Goal: Task Accomplishment & Management: Complete application form

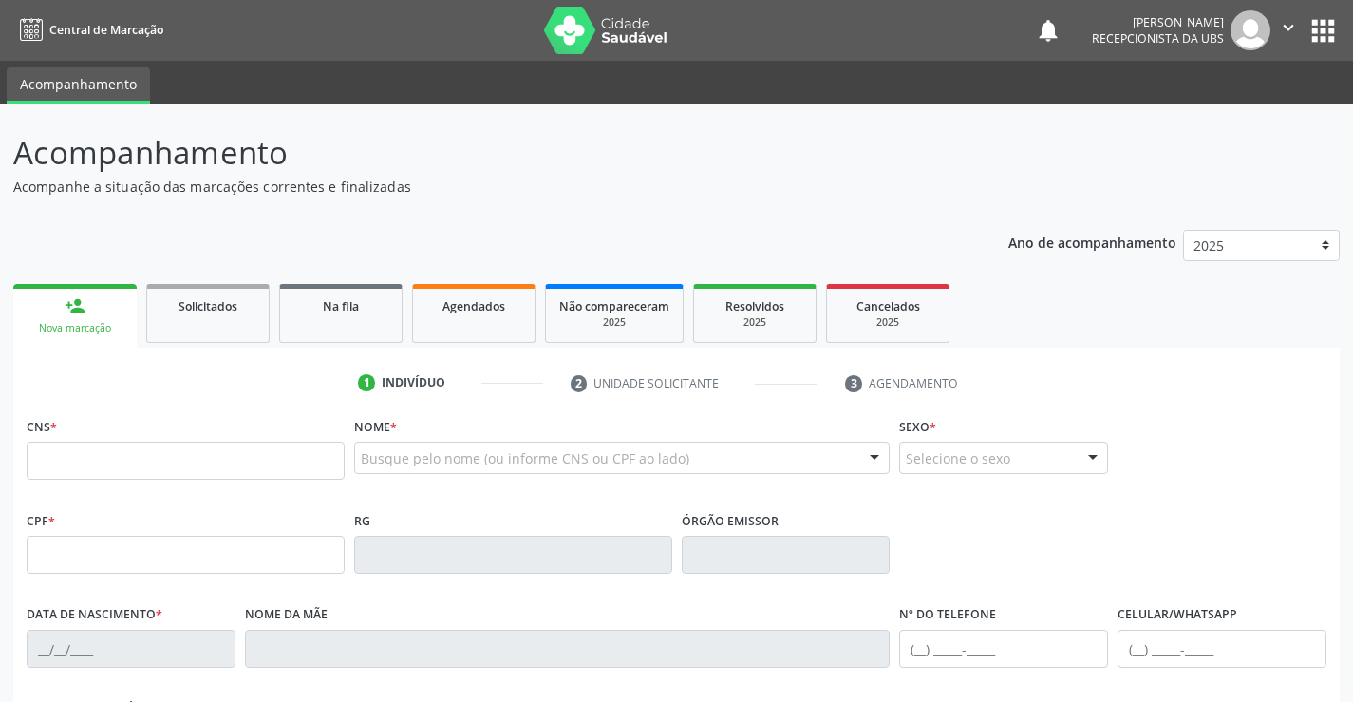
click at [73, 463] on input "text" at bounding box center [186, 461] width 318 height 38
type input "702 0073 9177 2187"
type input "006.883.084-06"
type input "[DATE]"
type input "[PERSON_NAME]"
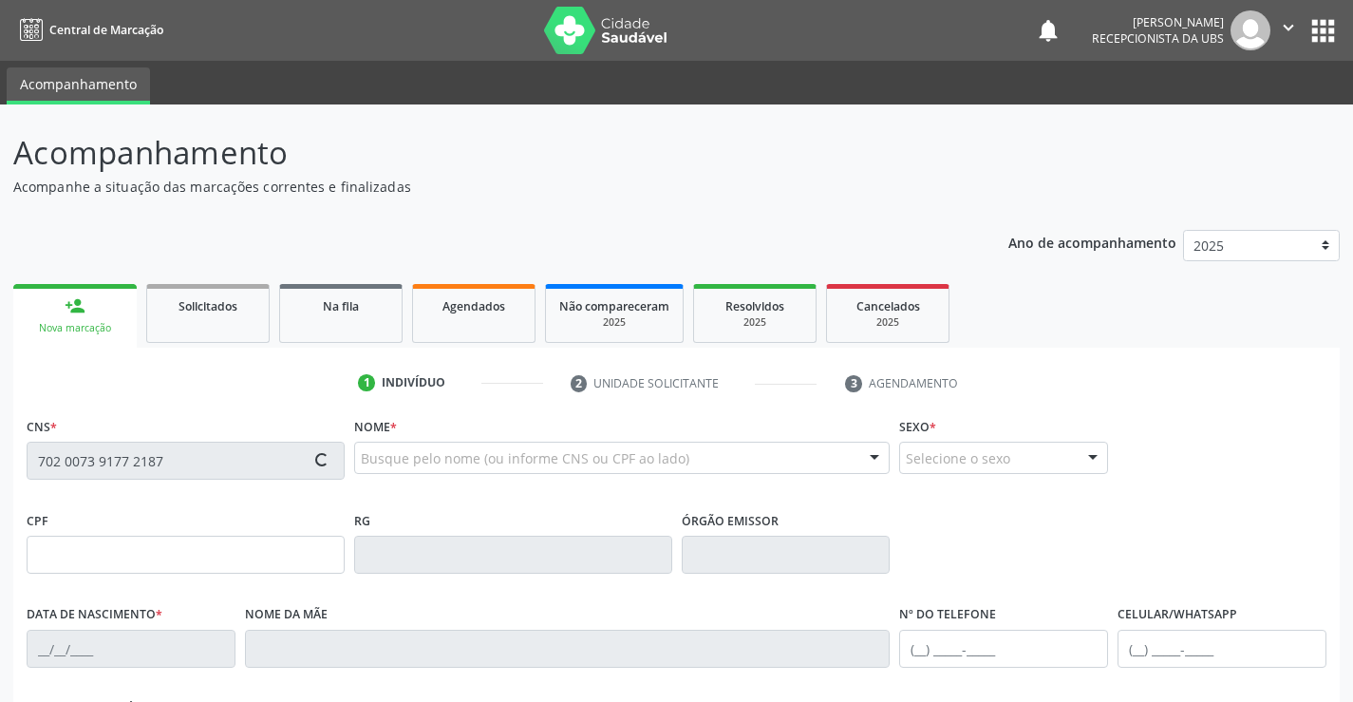
type input "[PHONE_NUMBER]"
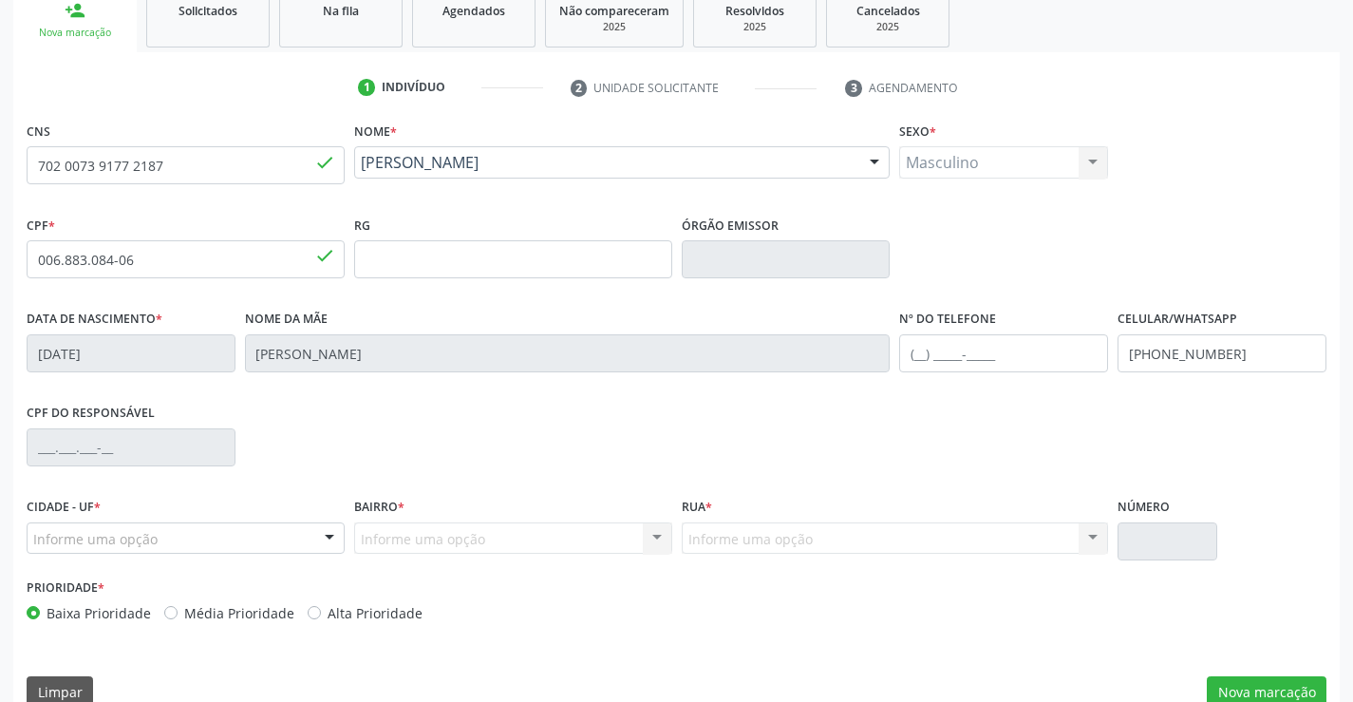
scroll to position [328, 0]
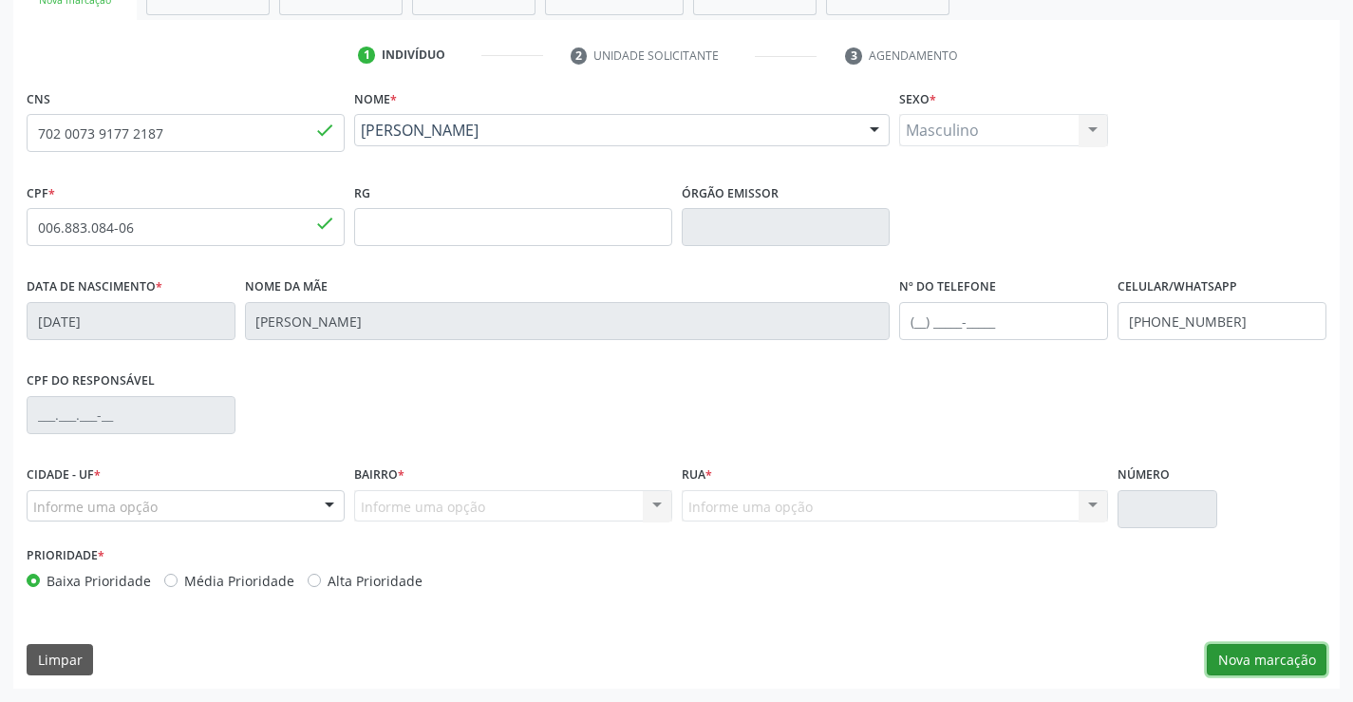
click at [1264, 670] on button "Nova marcação" at bounding box center [1267, 660] width 120 height 32
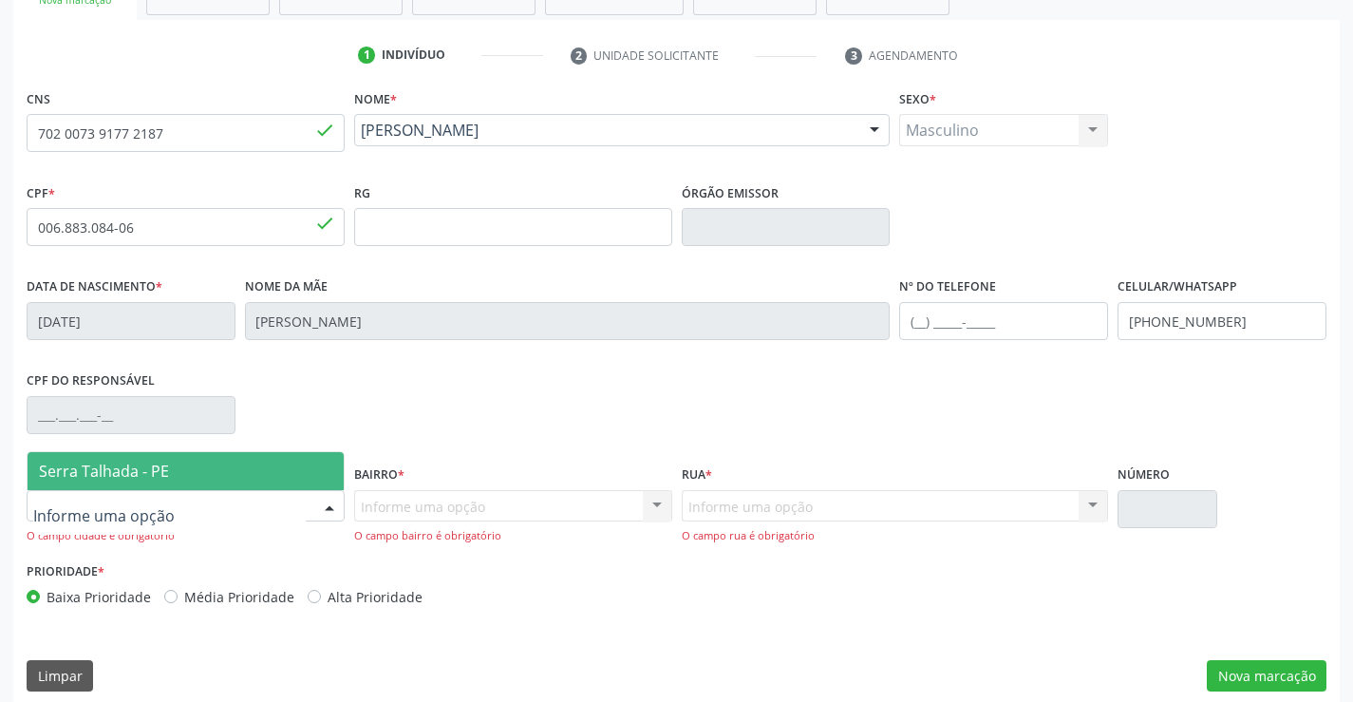
click at [326, 507] on div at bounding box center [329, 507] width 28 height 32
click at [269, 476] on span "Serra Talhada - PE" at bounding box center [186, 471] width 316 height 38
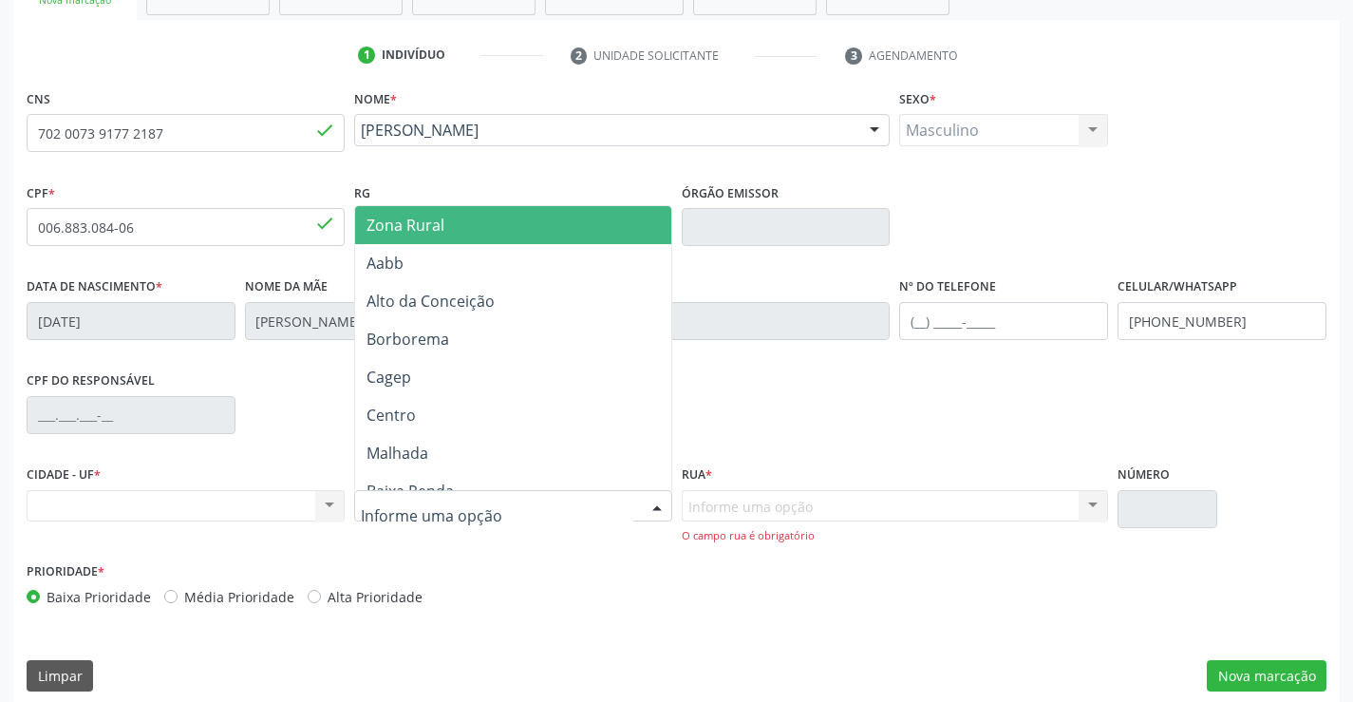
click at [464, 521] on div at bounding box center [513, 506] width 318 height 32
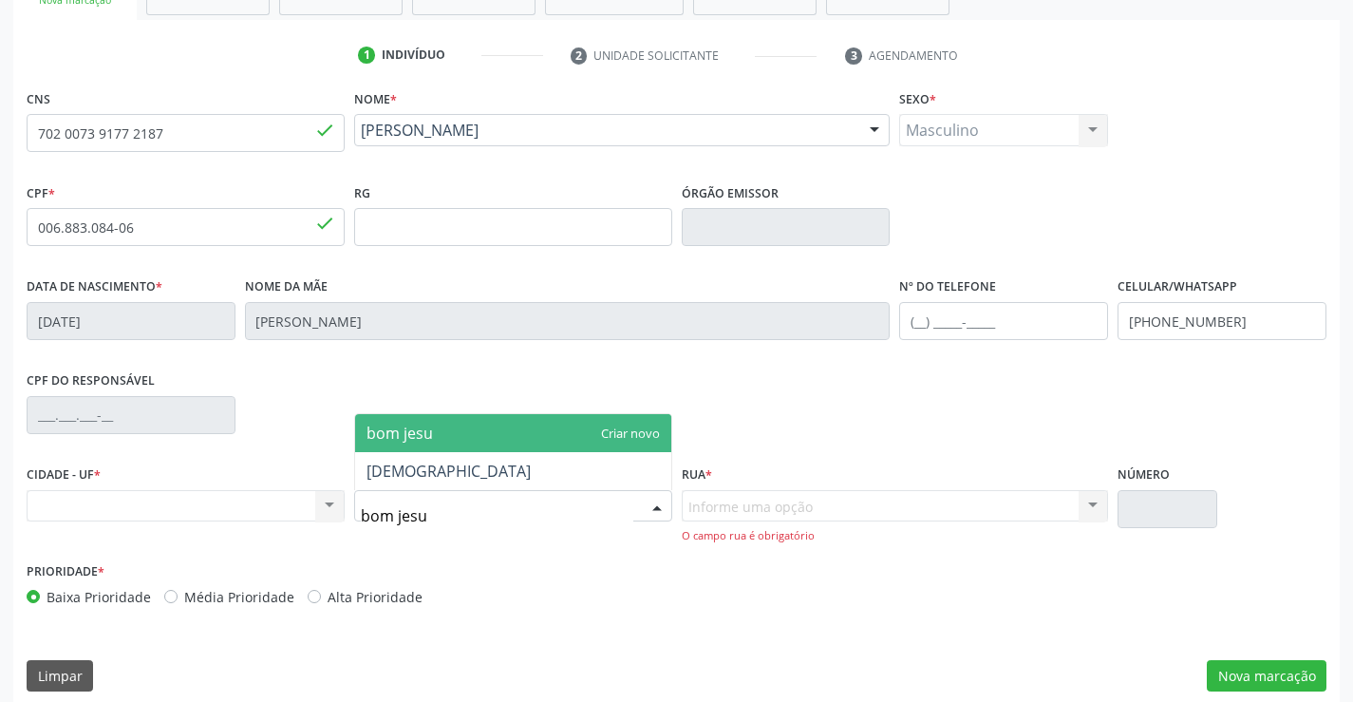
type input "bom jesus"
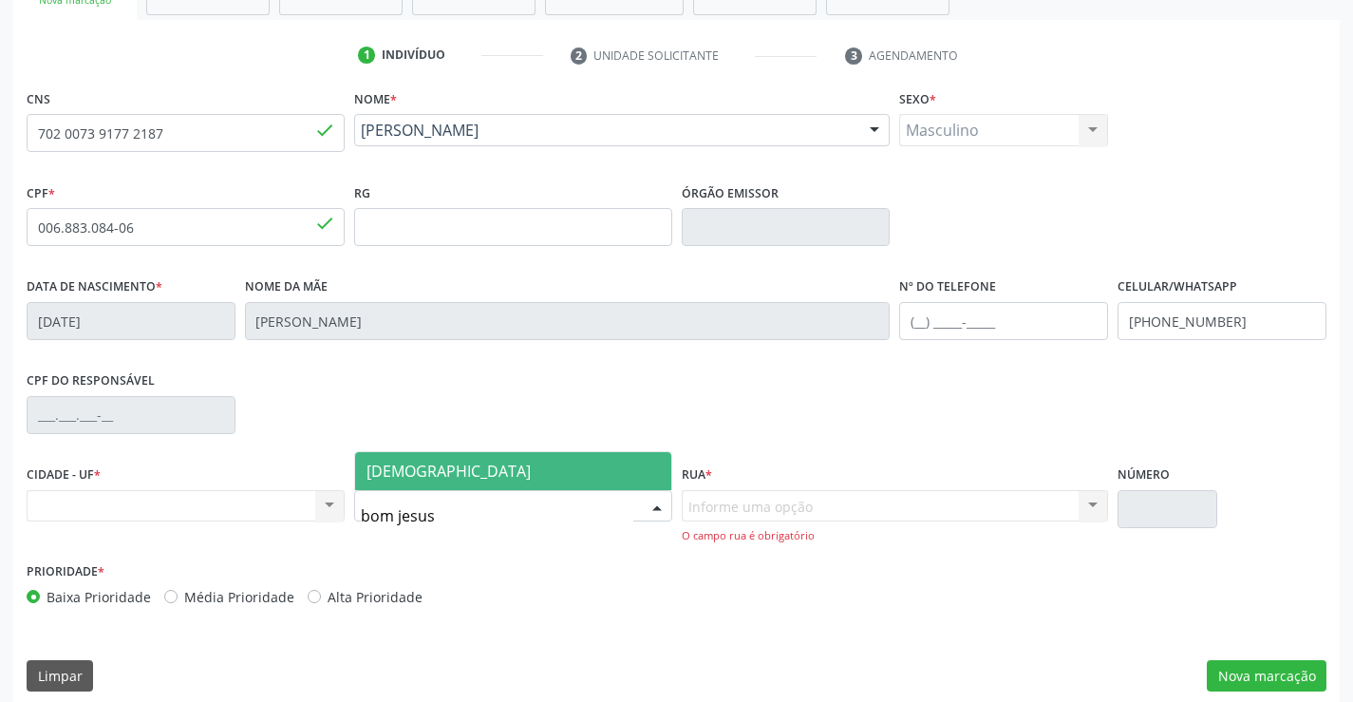
click at [464, 479] on span "[DEMOGRAPHIC_DATA]" at bounding box center [513, 471] width 316 height 38
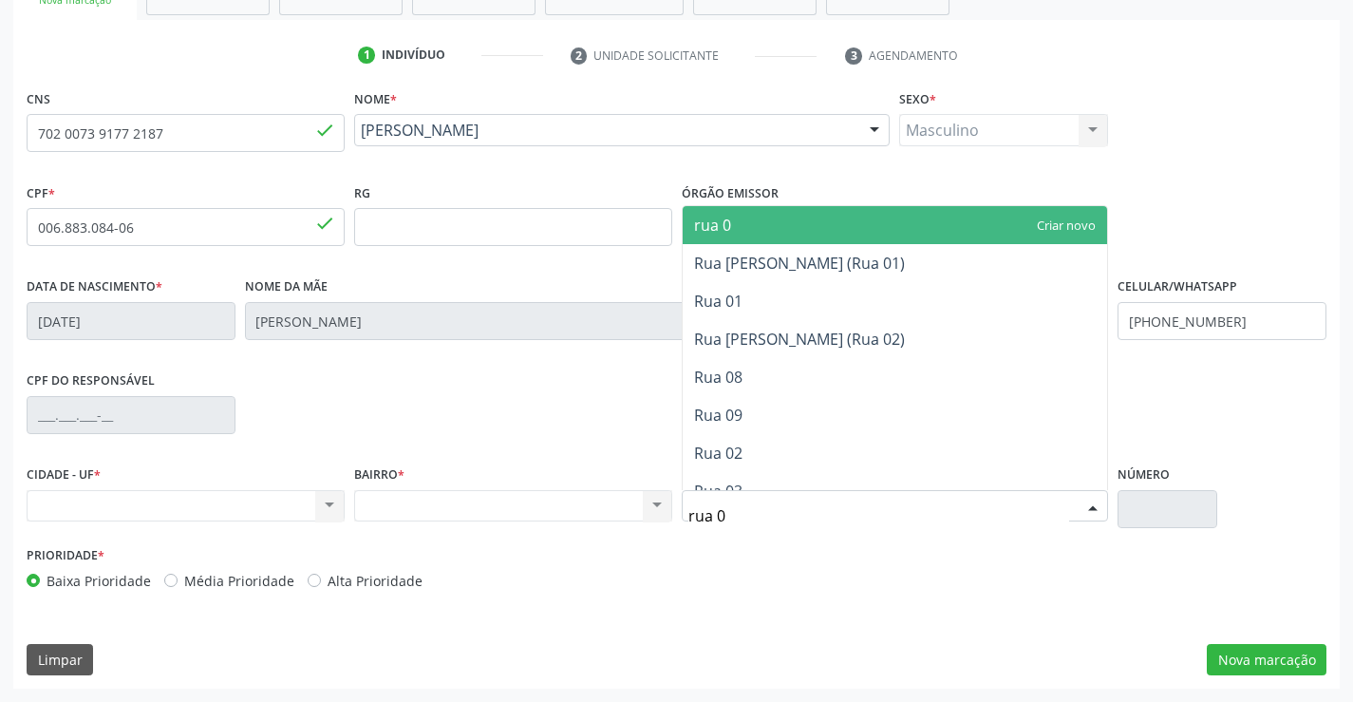
type input "rua 08"
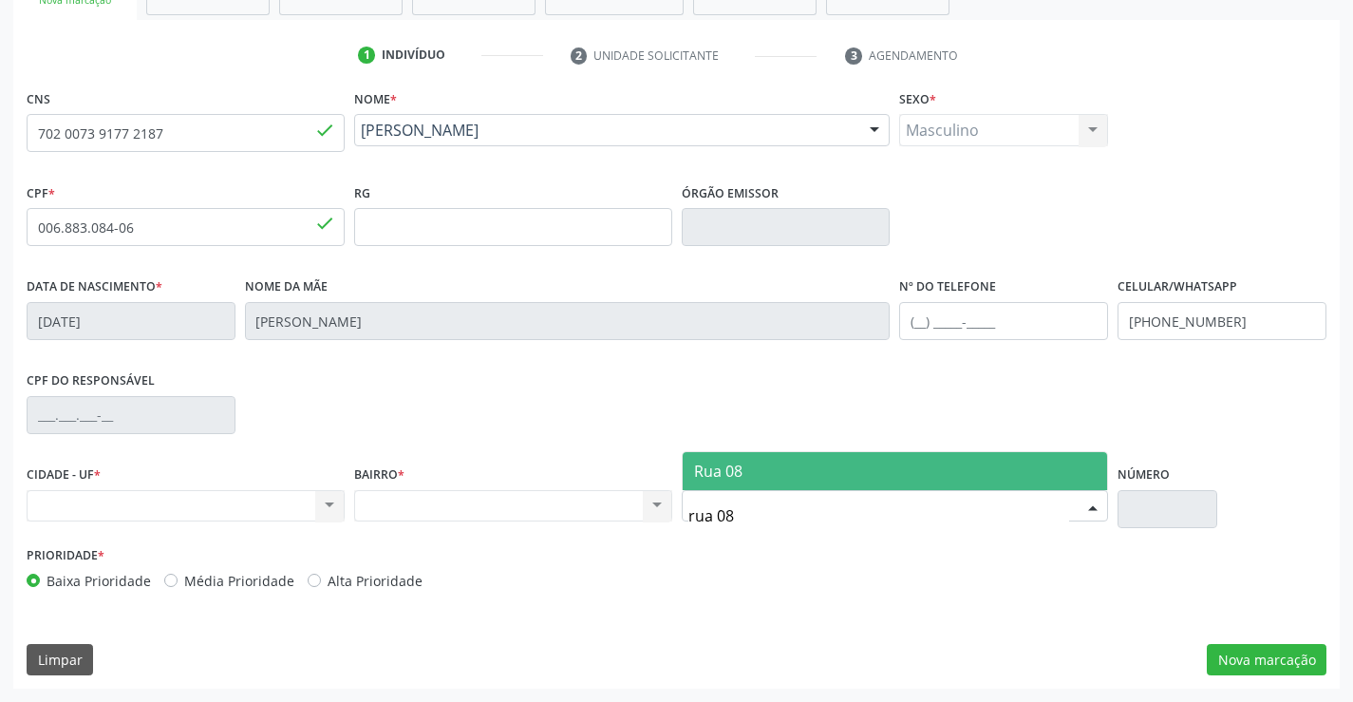
click at [760, 468] on span "Rua 08" at bounding box center [895, 471] width 425 height 38
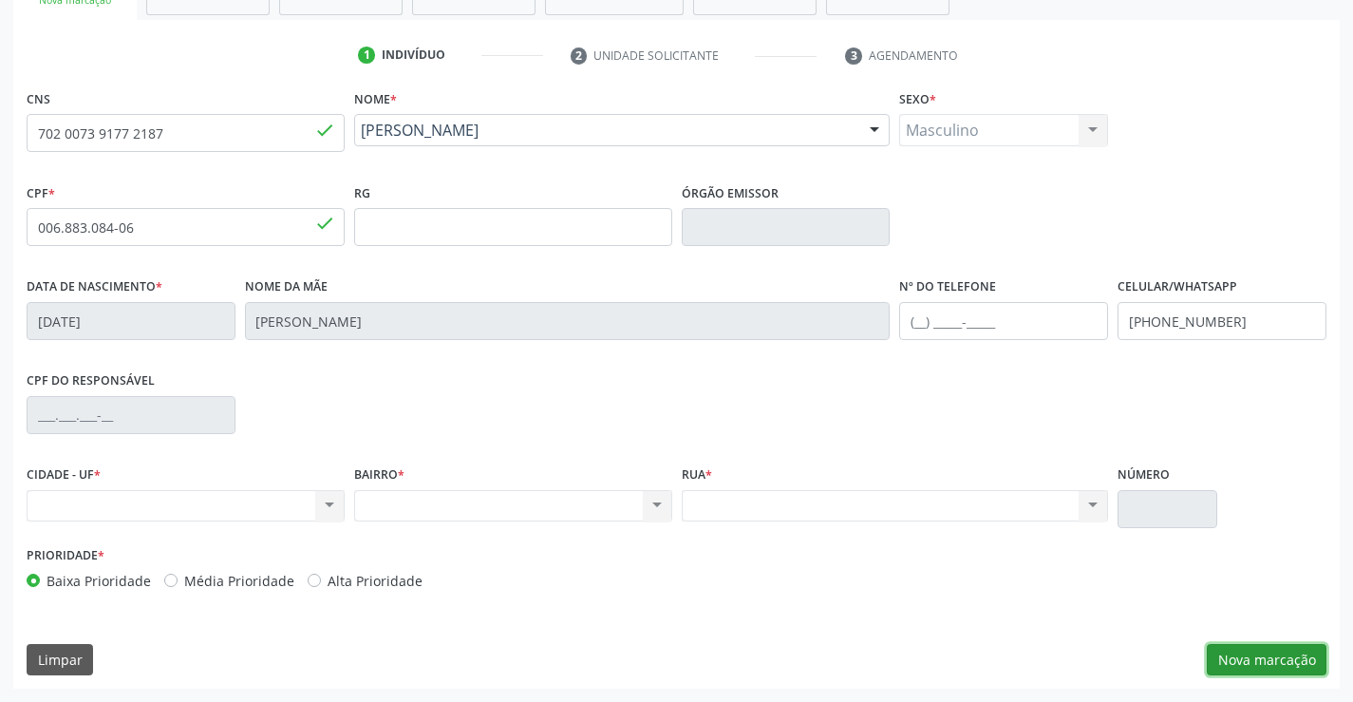
click at [1287, 647] on button "Nova marcação" at bounding box center [1267, 660] width 120 height 32
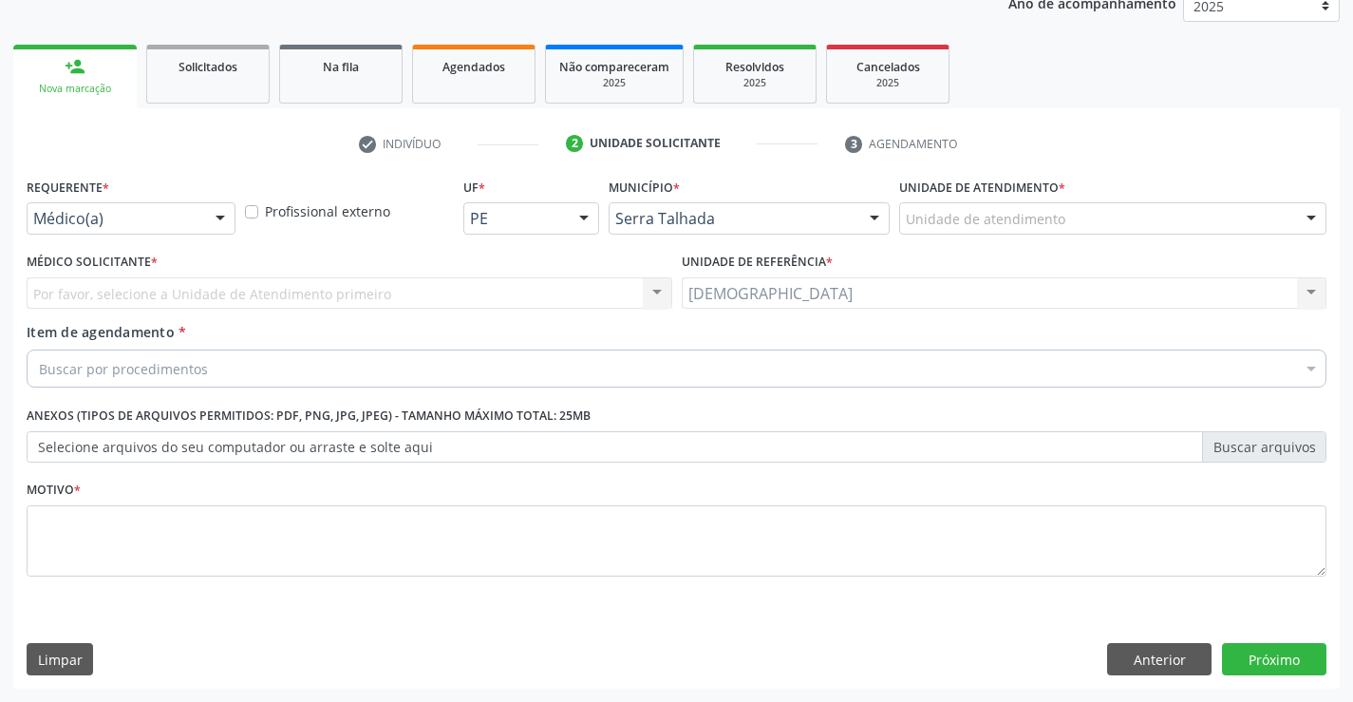
scroll to position [239, 0]
click at [218, 216] on div at bounding box center [220, 219] width 28 height 32
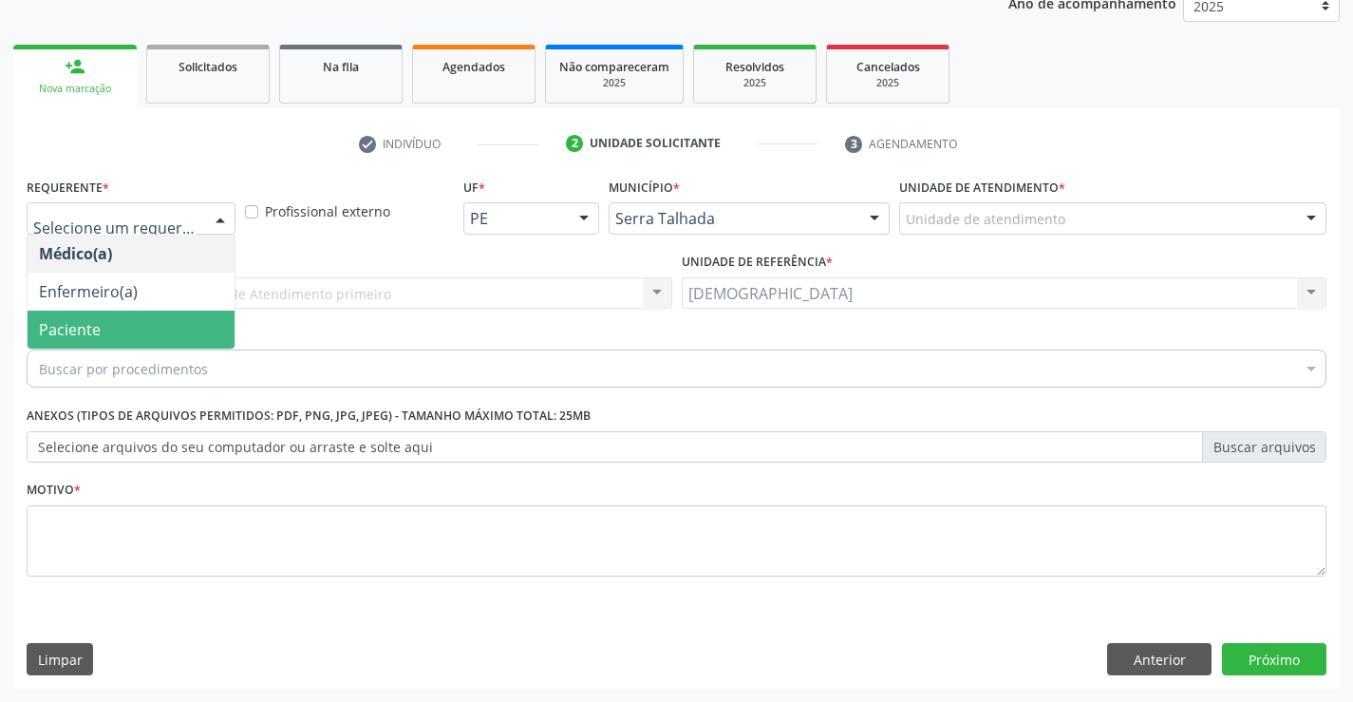
drag, startPoint x: 121, startPoint y: 326, endPoint x: 97, endPoint y: 357, distance: 39.3
click at [122, 326] on span "Paciente" at bounding box center [131, 329] width 207 height 38
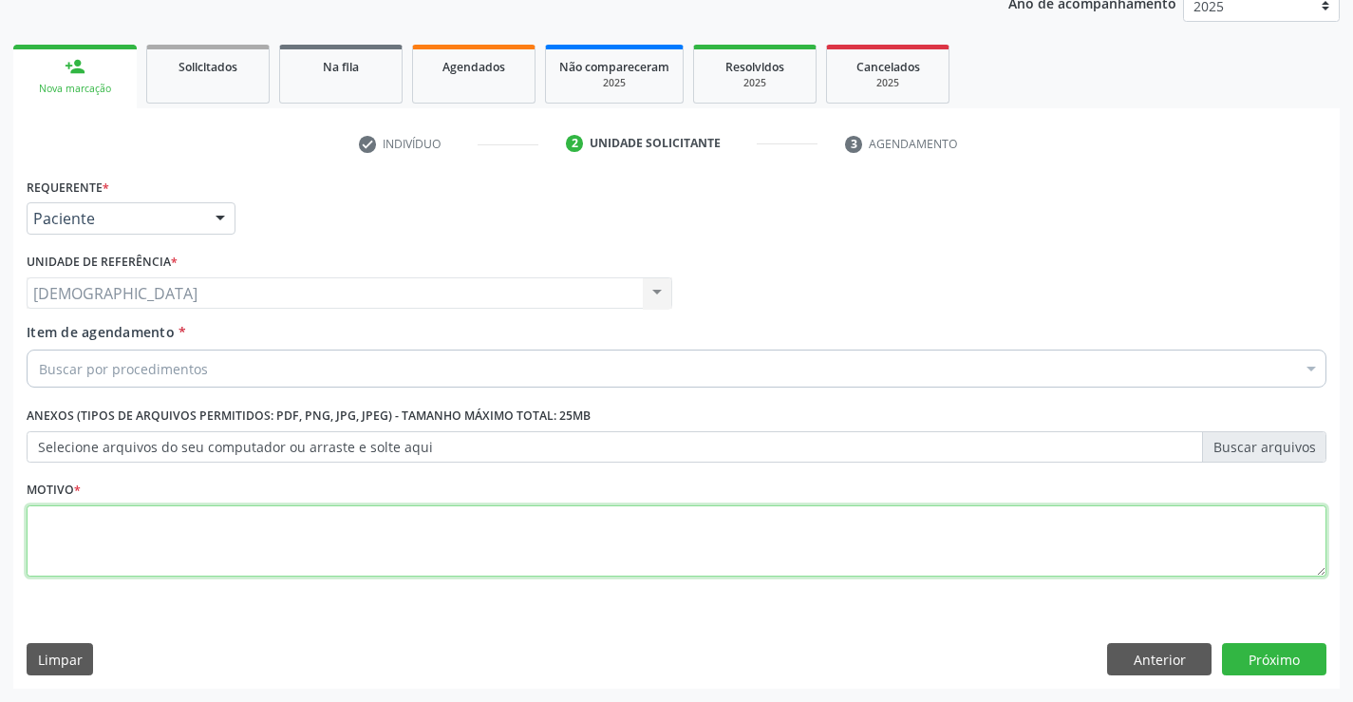
click at [92, 531] on textarea at bounding box center [677, 541] width 1300 height 72
type textarea "."
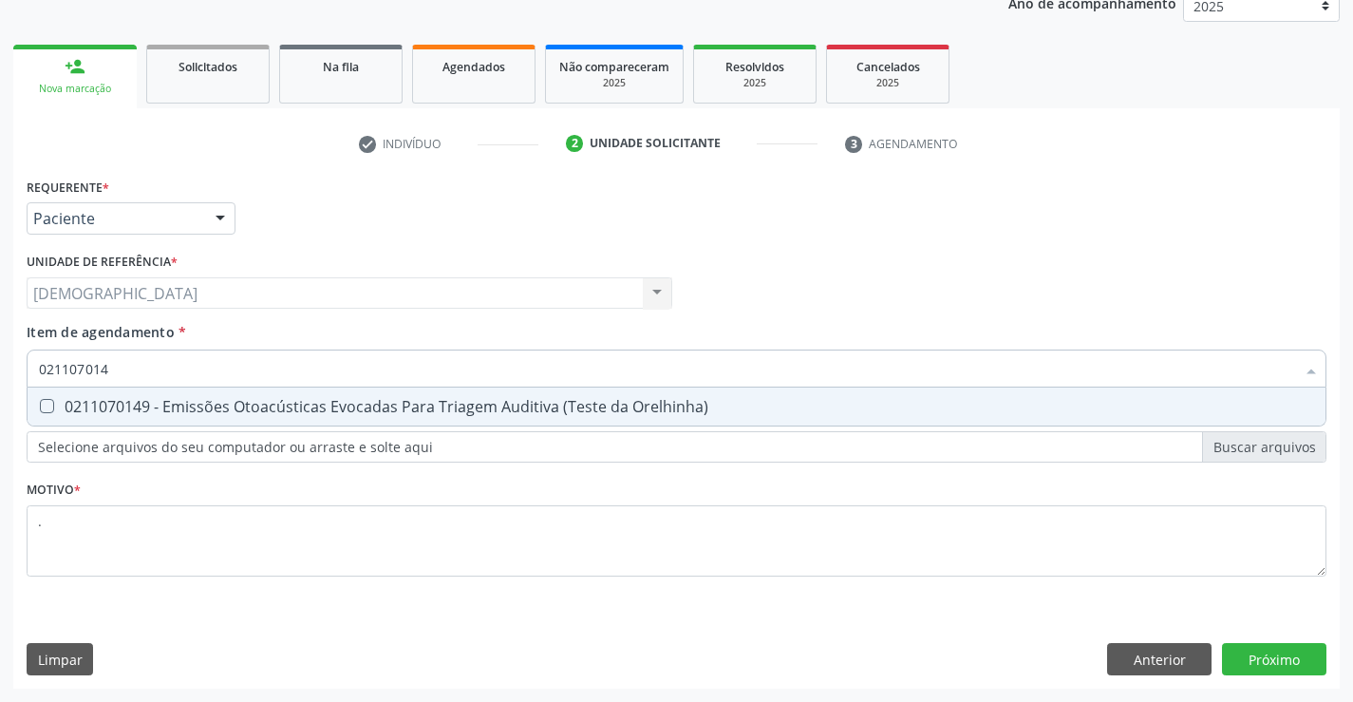
type input "0211070149"
click at [167, 414] on div "0211070149 - Emissões Otoacústicas Evocadas Para Triagem Auditiva (Teste da Ore…" at bounding box center [676, 406] width 1275 height 15
checkbox Orelhinha\) "true"
click at [1232, 644] on div "Requerente * Paciente Médico(a) Enfermeiro(a) Paciente Nenhum resultado encontr…" at bounding box center [676, 431] width 1326 height 516
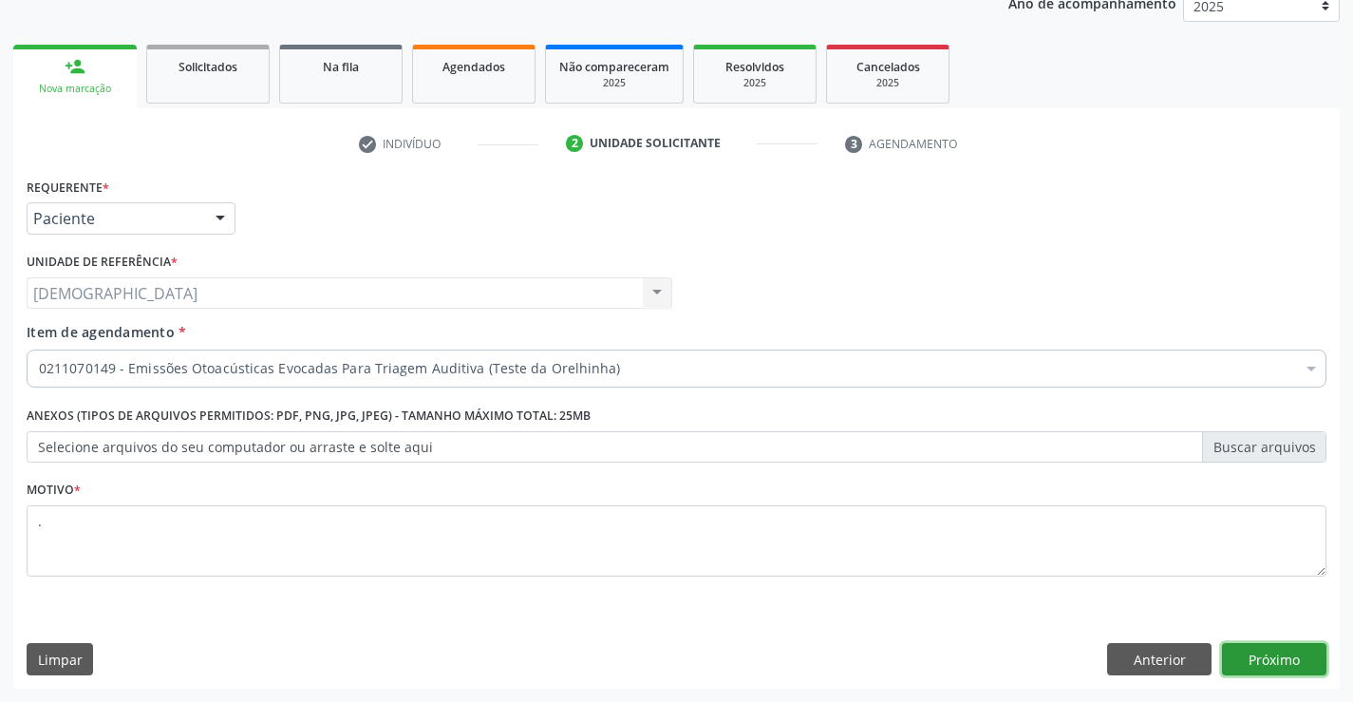
click at [1277, 662] on button "Próximo" at bounding box center [1274, 659] width 104 height 32
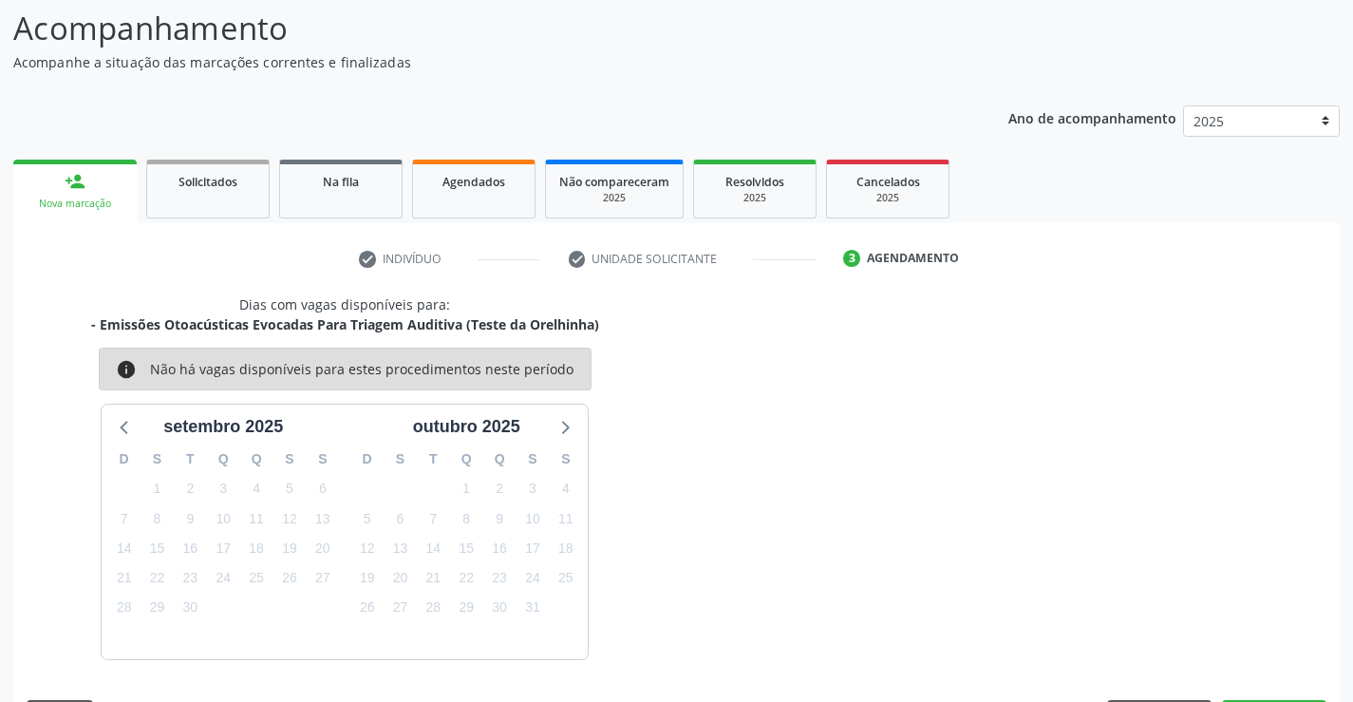
scroll to position [180, 0]
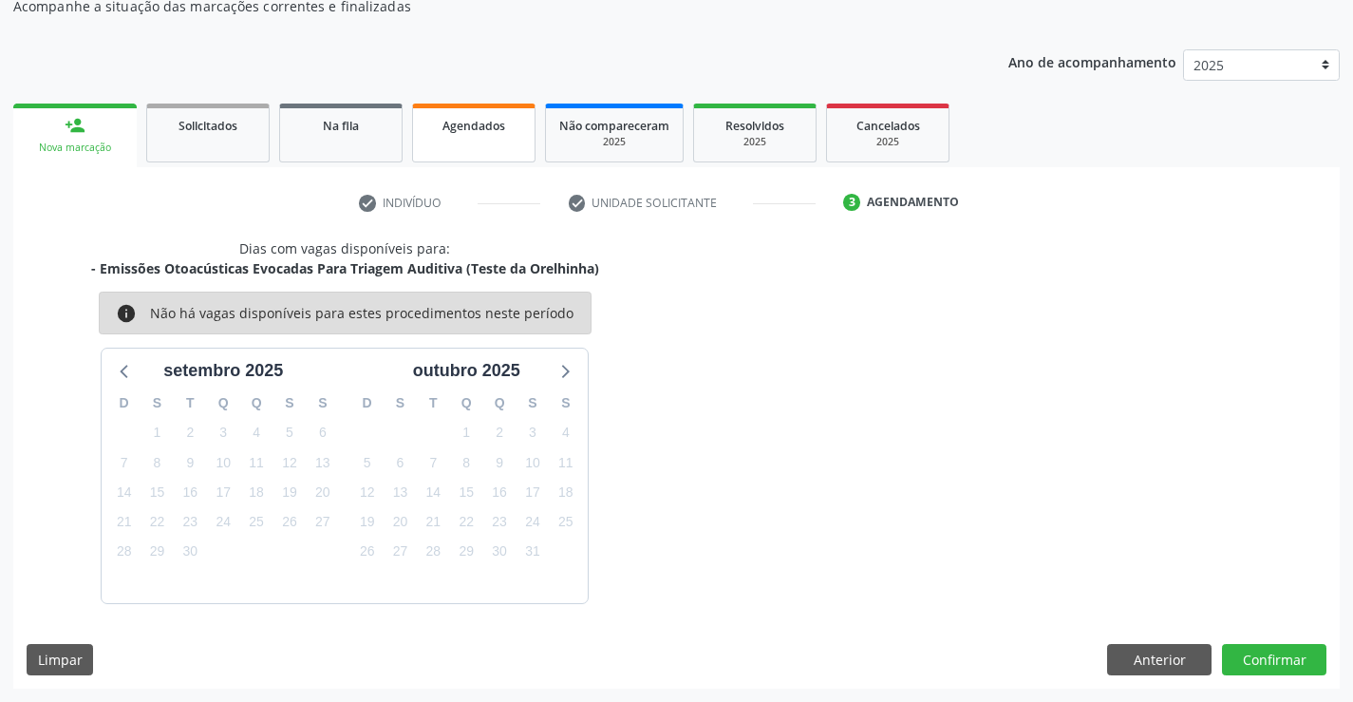
click at [506, 146] on link "Agendados" at bounding box center [473, 132] width 123 height 59
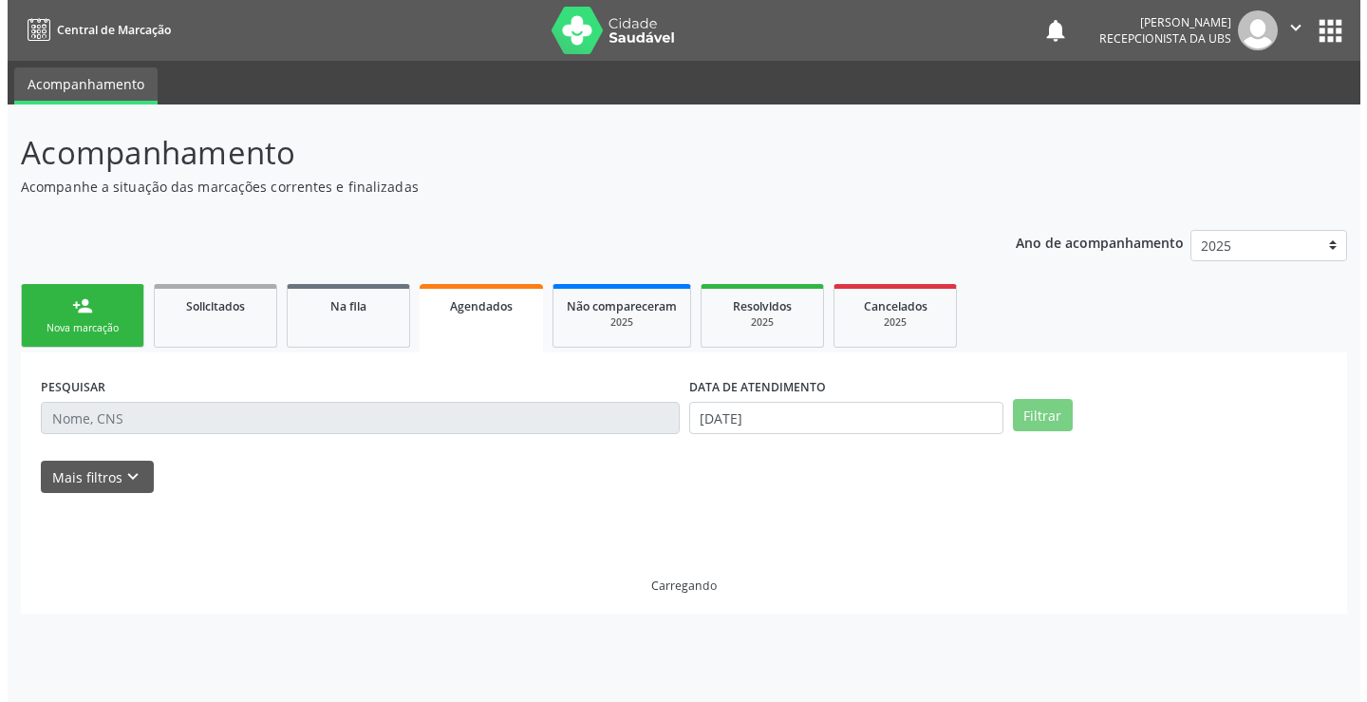
scroll to position [0, 0]
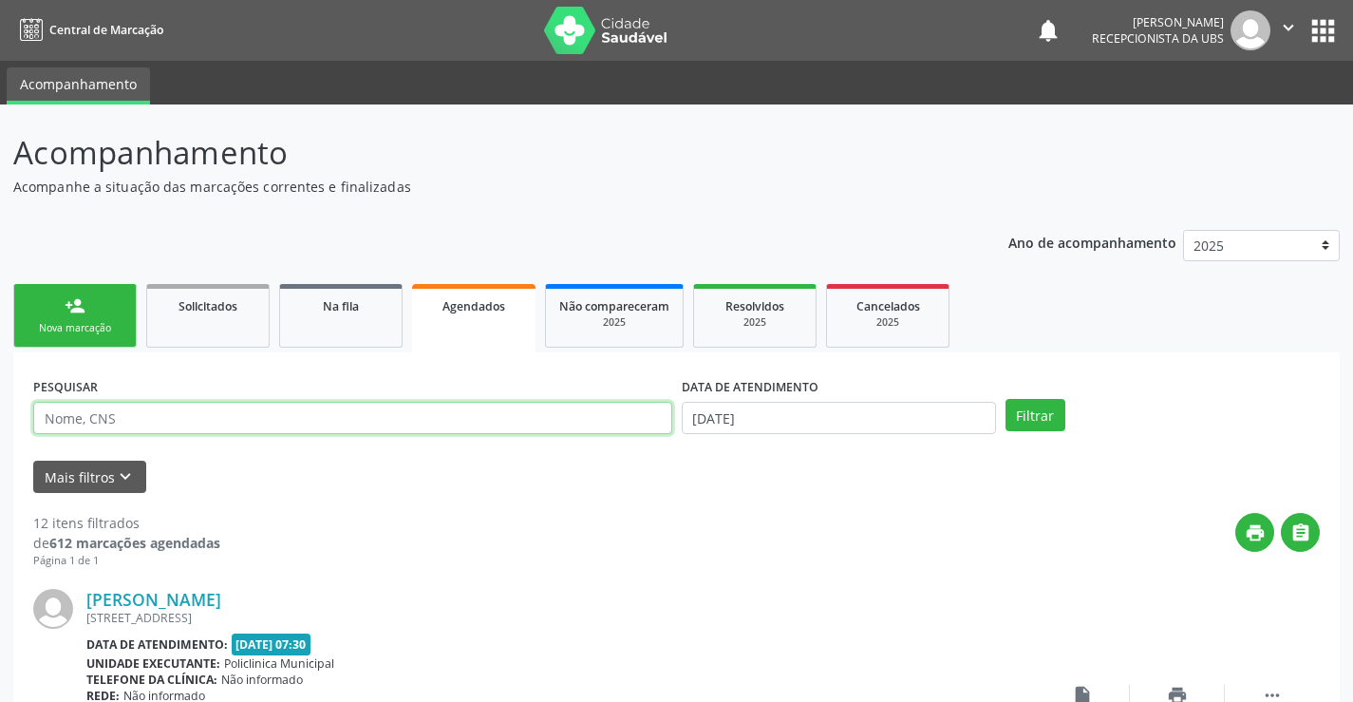
click at [372, 425] on input "text" at bounding box center [352, 418] width 639 height 32
type input "702007391772187"
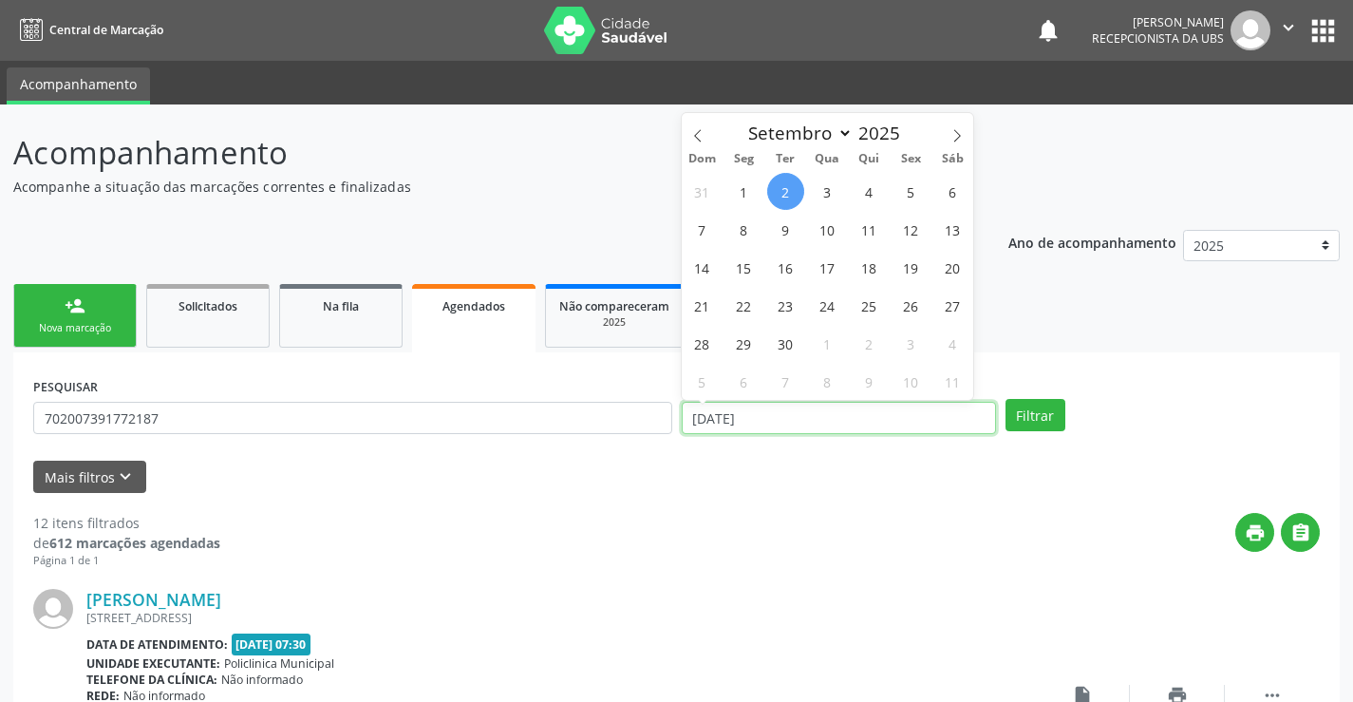
click at [754, 416] on input "[DATE]" at bounding box center [839, 418] width 314 height 32
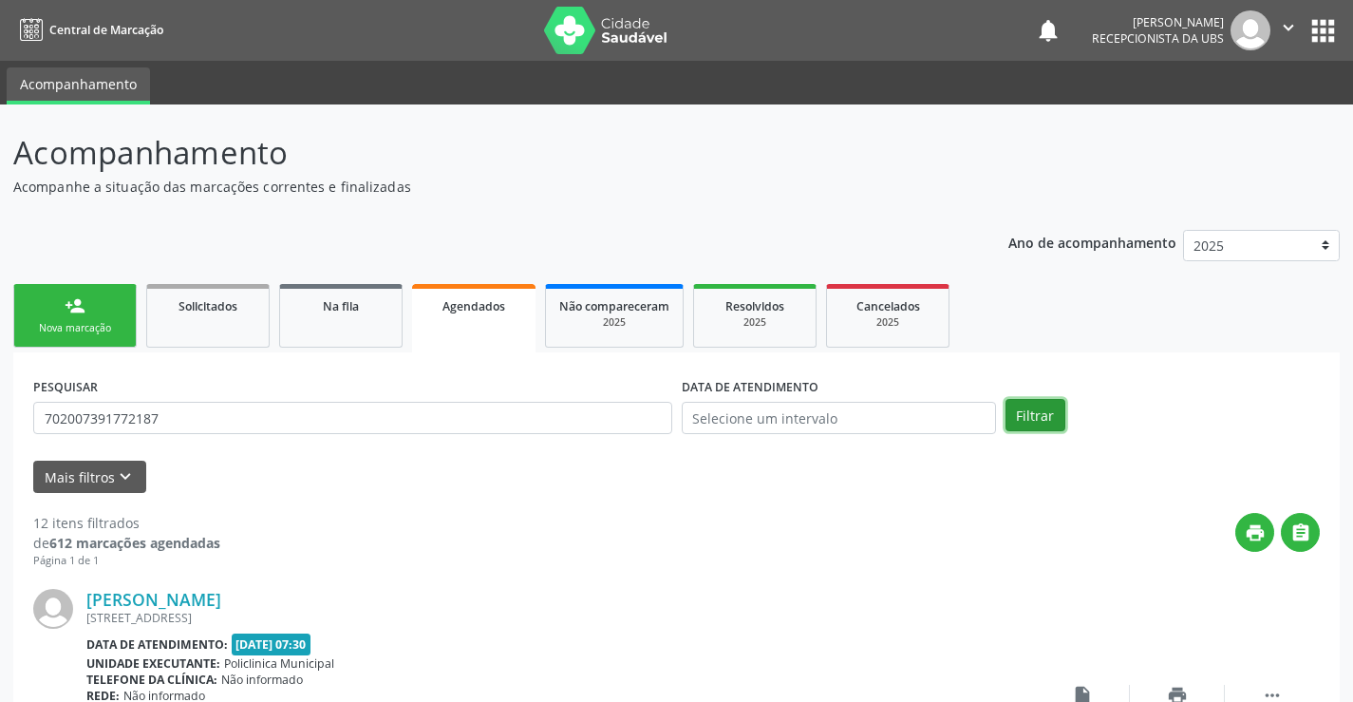
click at [1054, 416] on button "Filtrar" at bounding box center [1036, 415] width 60 height 32
